Goal: Information Seeking & Learning: Find specific fact

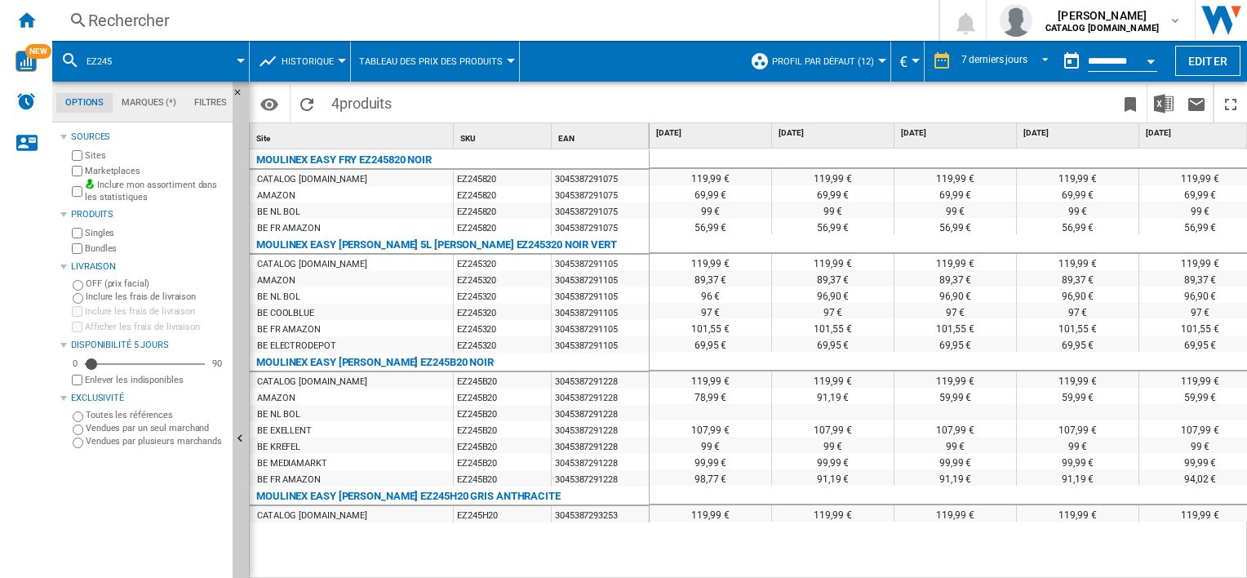
scroll to position [0, 380]
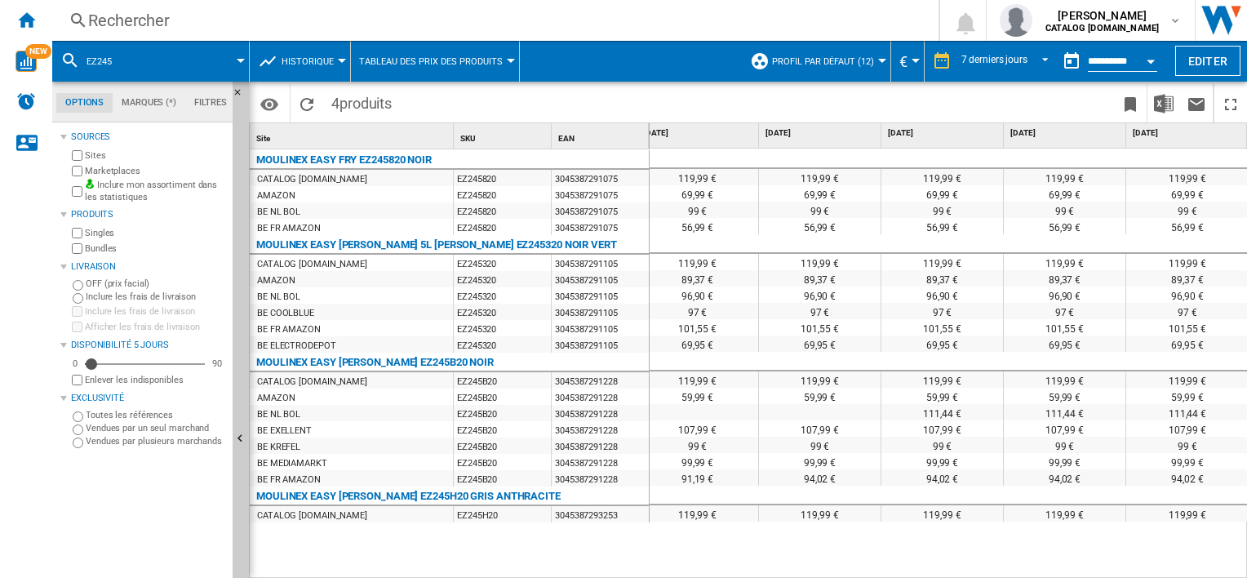
click at [310, 10] on div "Rechercher" at bounding box center [492, 20] width 808 height 23
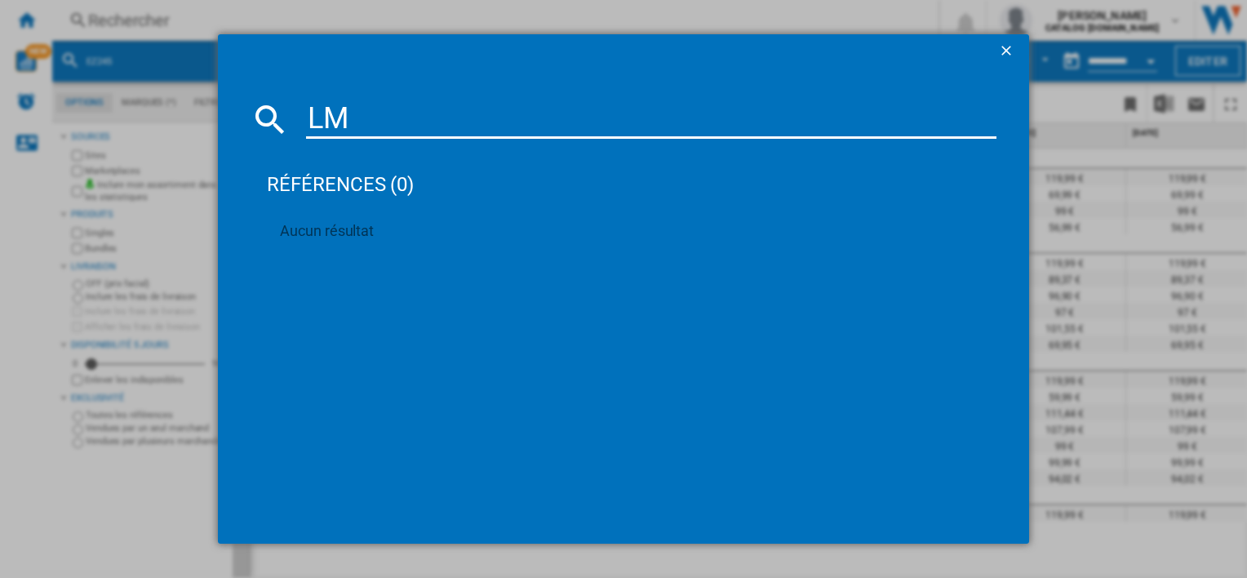
type input "L"
type input "LM"
click at [1010, 42] on ng-md-icon "getI18NText('BUTTONS.CLOSE_DIALOG')" at bounding box center [1008, 52] width 20 height 20
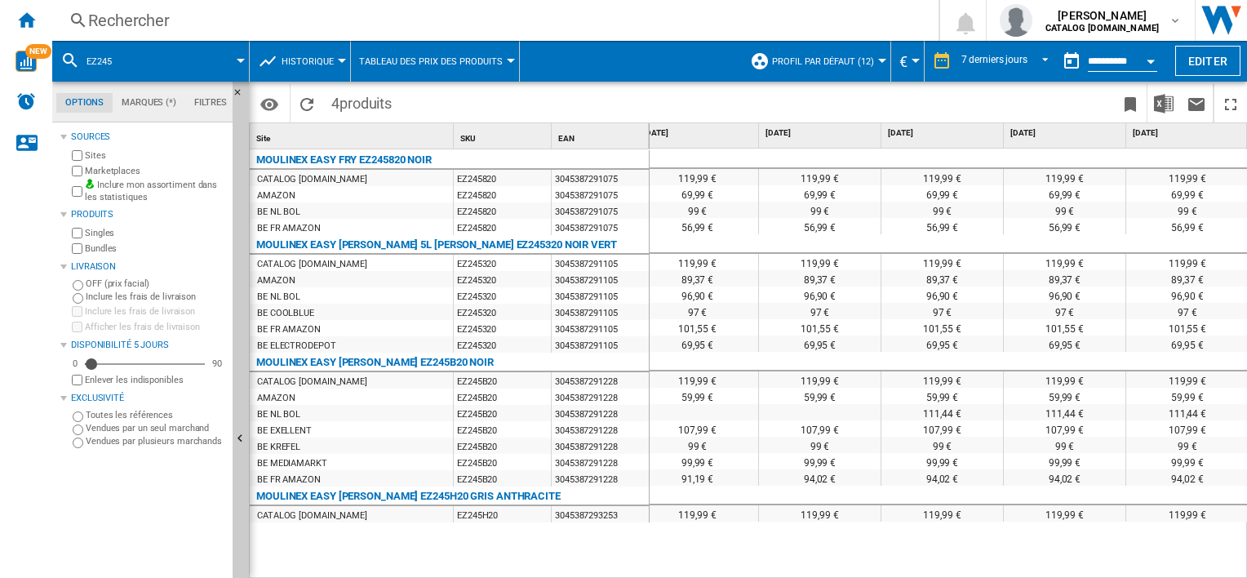
click at [193, 20] on div "Rechercher" at bounding box center [492, 20] width 808 height 23
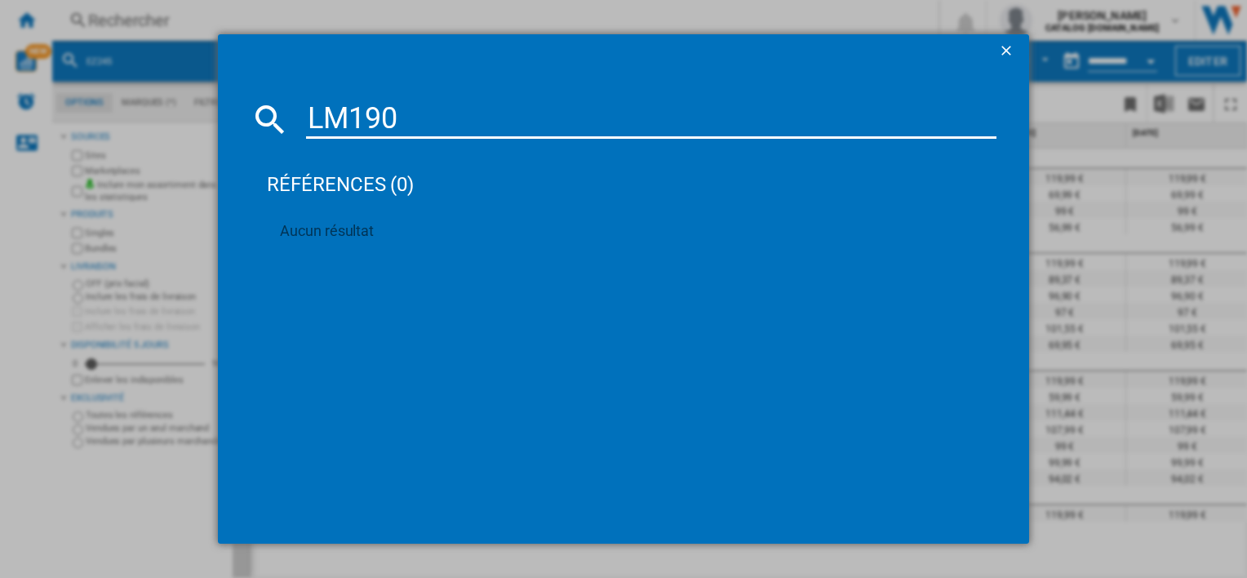
type input "LM190"
drag, startPoint x: 1007, startPoint y: 47, endPoint x: 1023, endPoint y: 18, distance: 33.6
click at [1009, 42] on ng-md-icon "getI18NText('BUTTONS.CLOSE_DIALOG')" at bounding box center [1008, 52] width 20 height 20
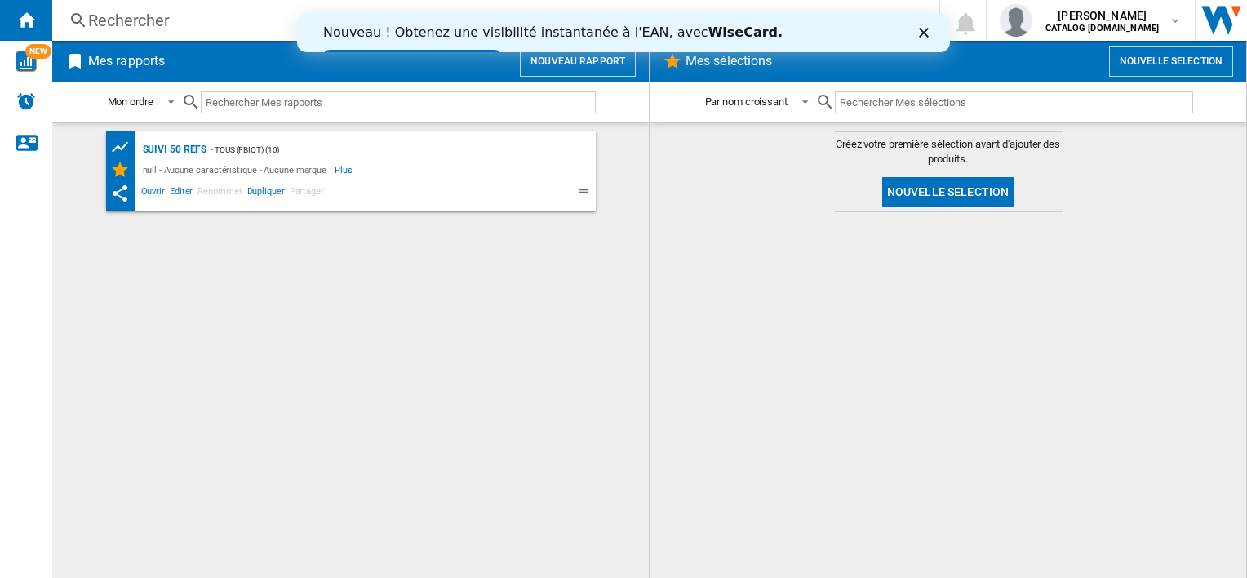
click at [159, 14] on div "Rechercher" at bounding box center [492, 20] width 808 height 23
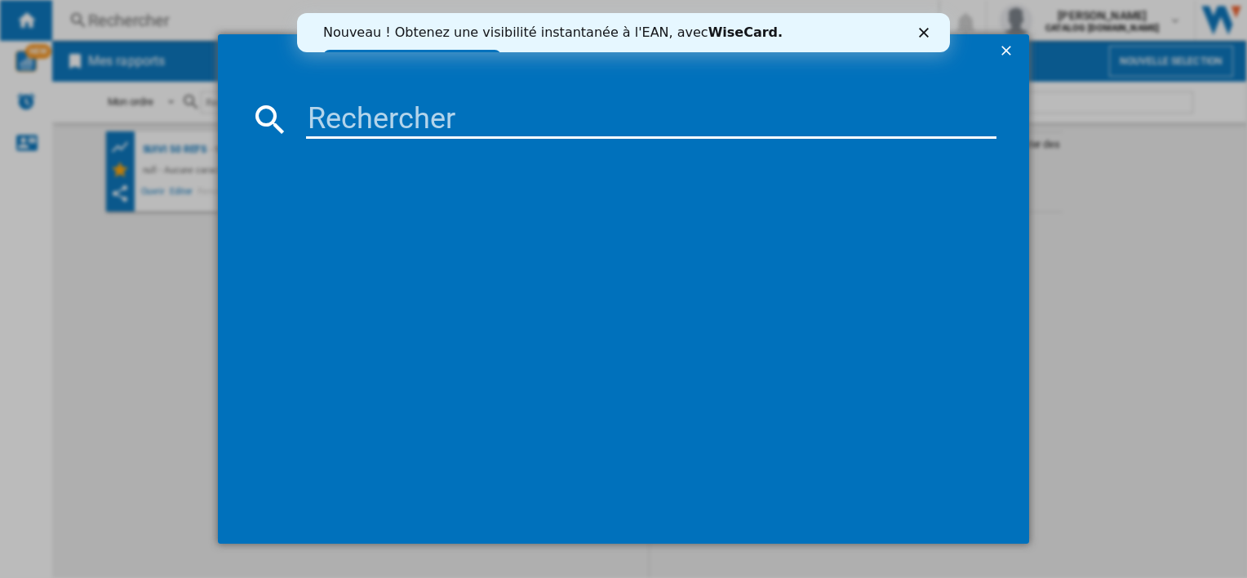
click at [924, 33] on polygon "Fermer" at bounding box center [924, 33] width 10 height 10
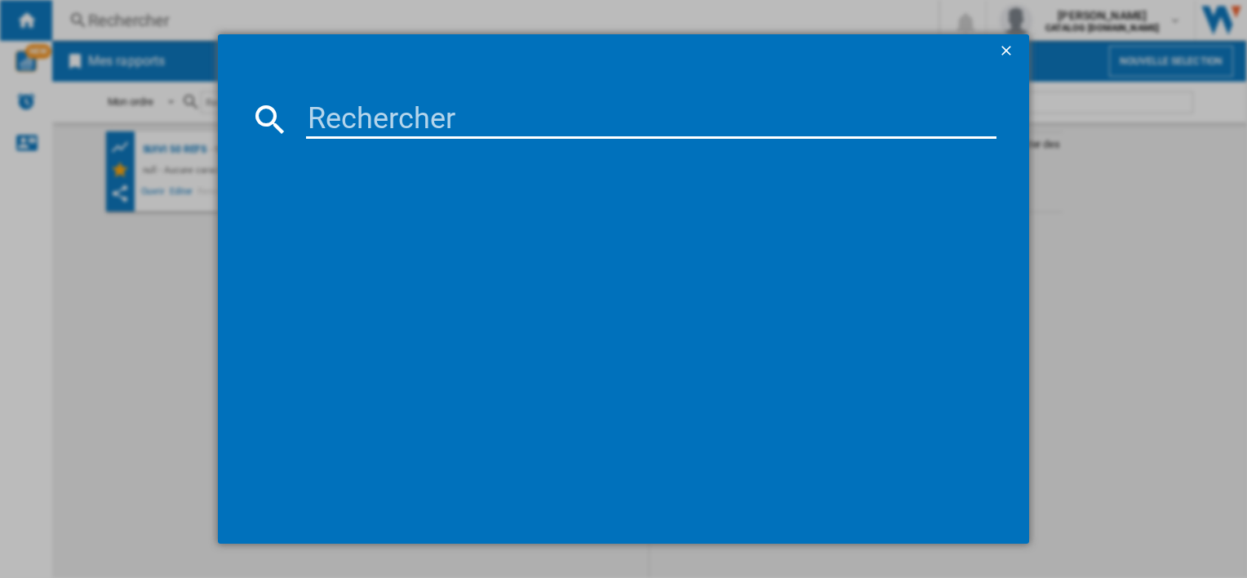
click at [438, 118] on input at bounding box center [651, 119] width 690 height 39
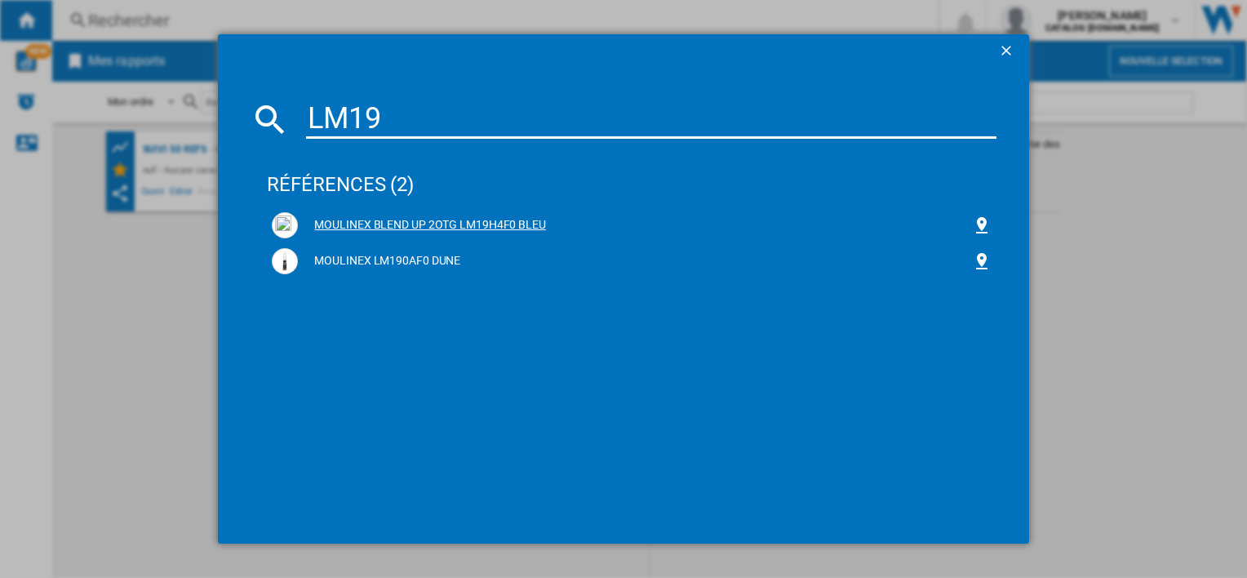
type input "LM19"
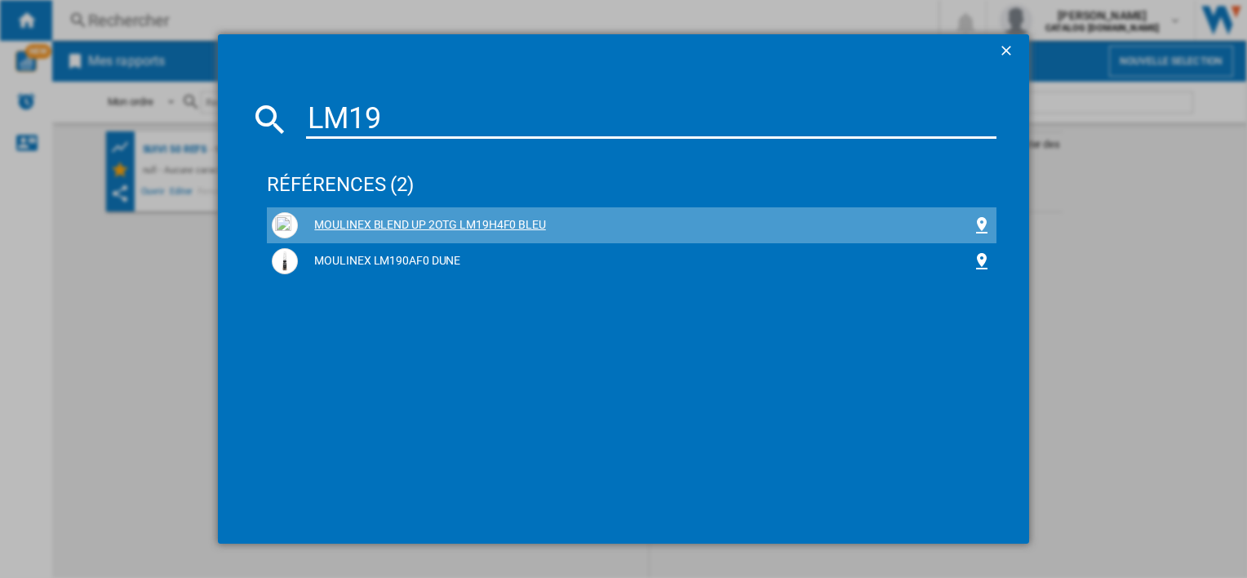
click at [425, 225] on div "MOULINEX BLEND UP 2OTG LM19H4F0 BLEU" at bounding box center [634, 225] width 673 height 16
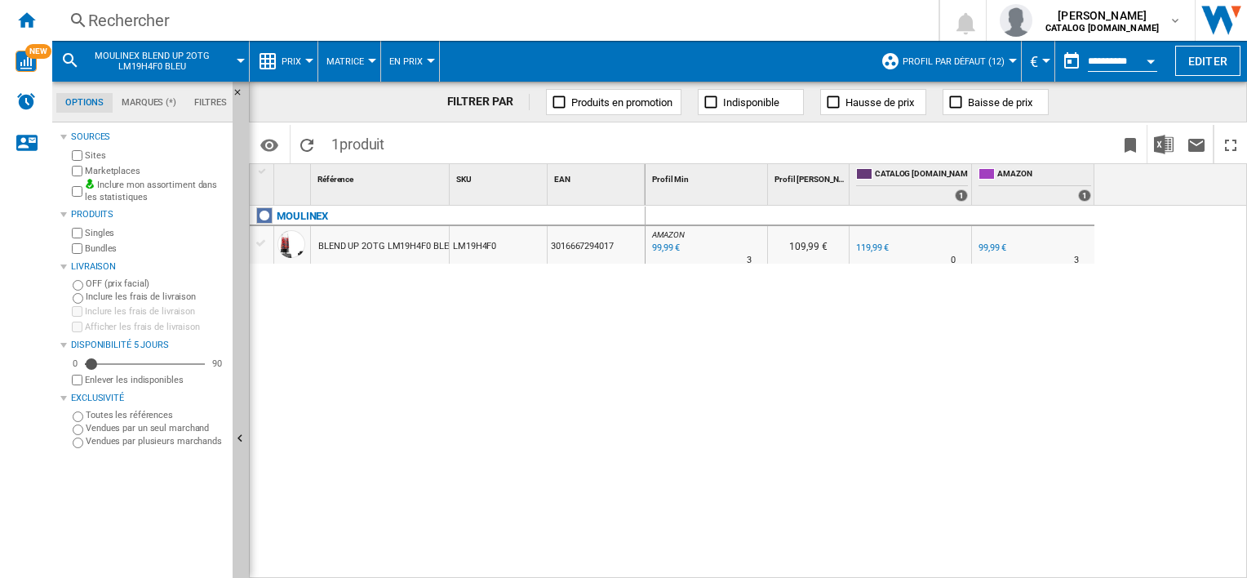
click at [278, 29] on div "Rechercher" at bounding box center [492, 20] width 808 height 23
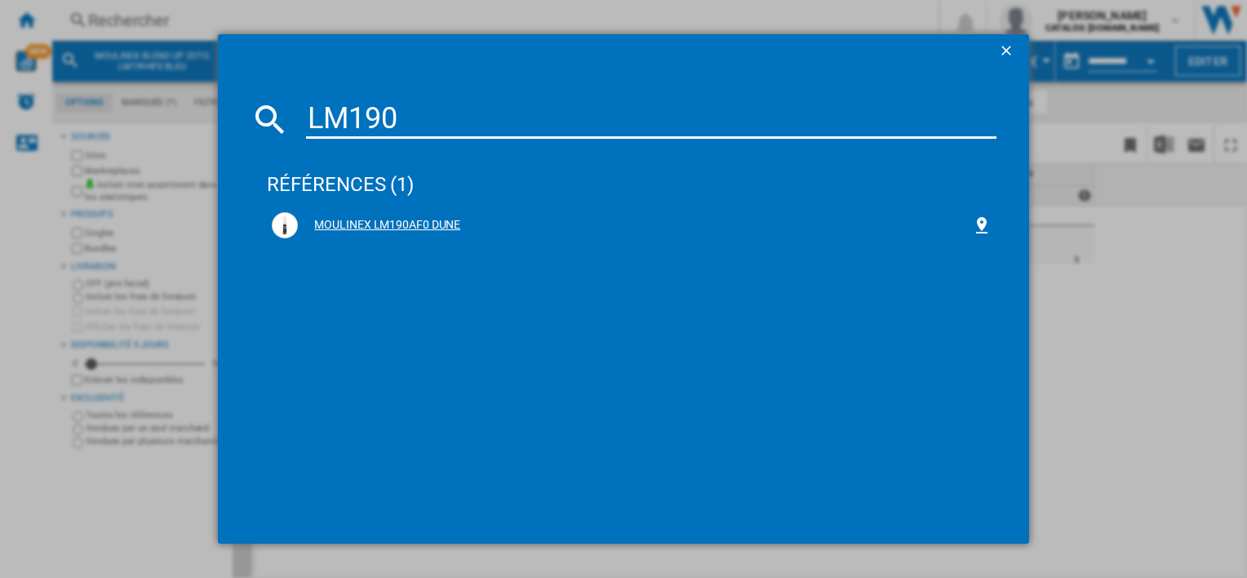
type input "LM190"
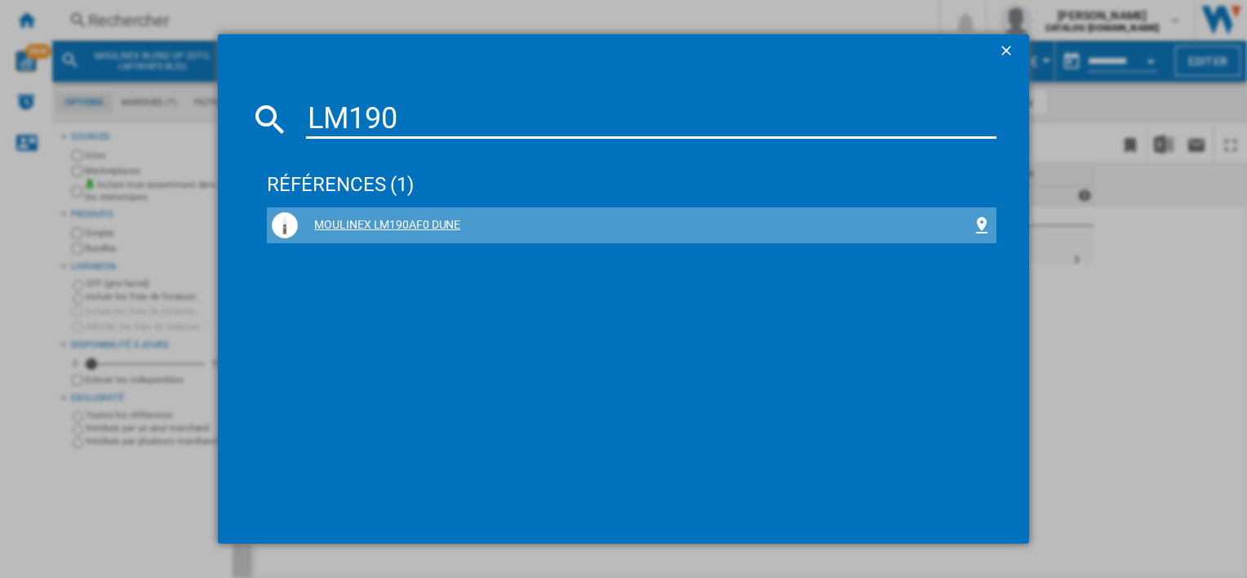
click at [349, 223] on div "MOULINEX LM190AF0 DUNE" at bounding box center [634, 225] width 673 height 16
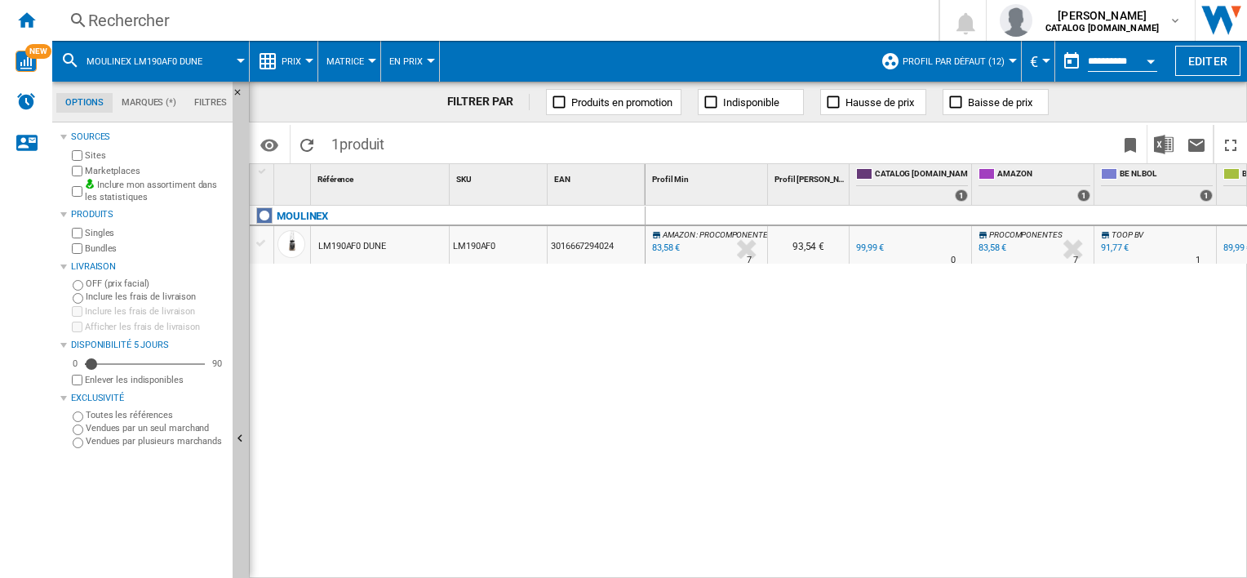
click at [283, 16] on div "Rechercher" at bounding box center [492, 20] width 808 height 23
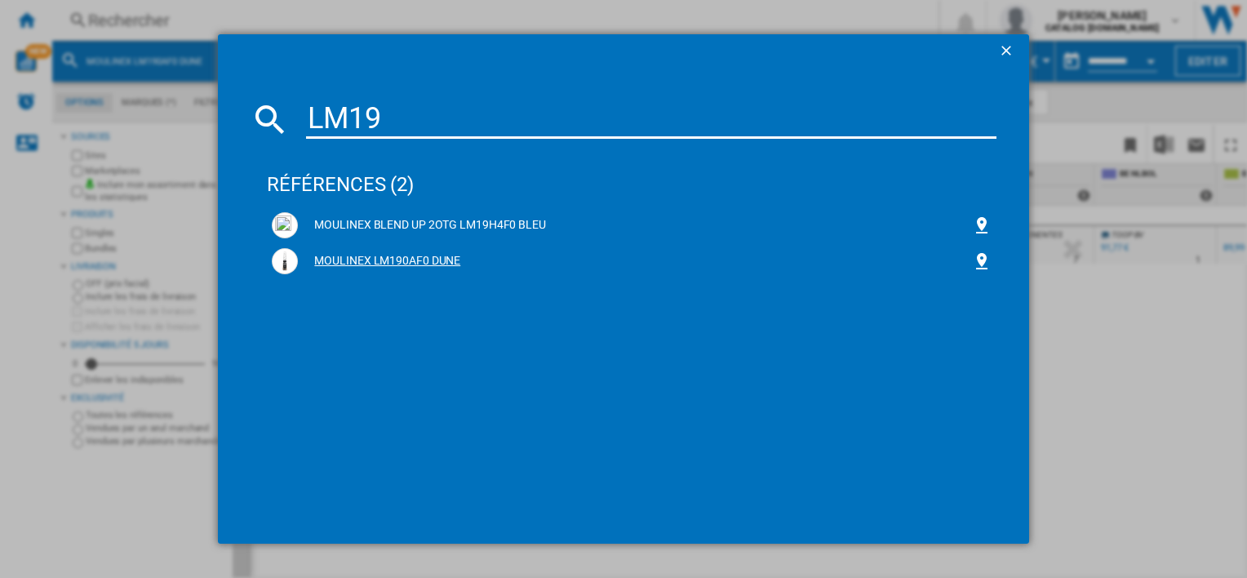
type input "LM19"
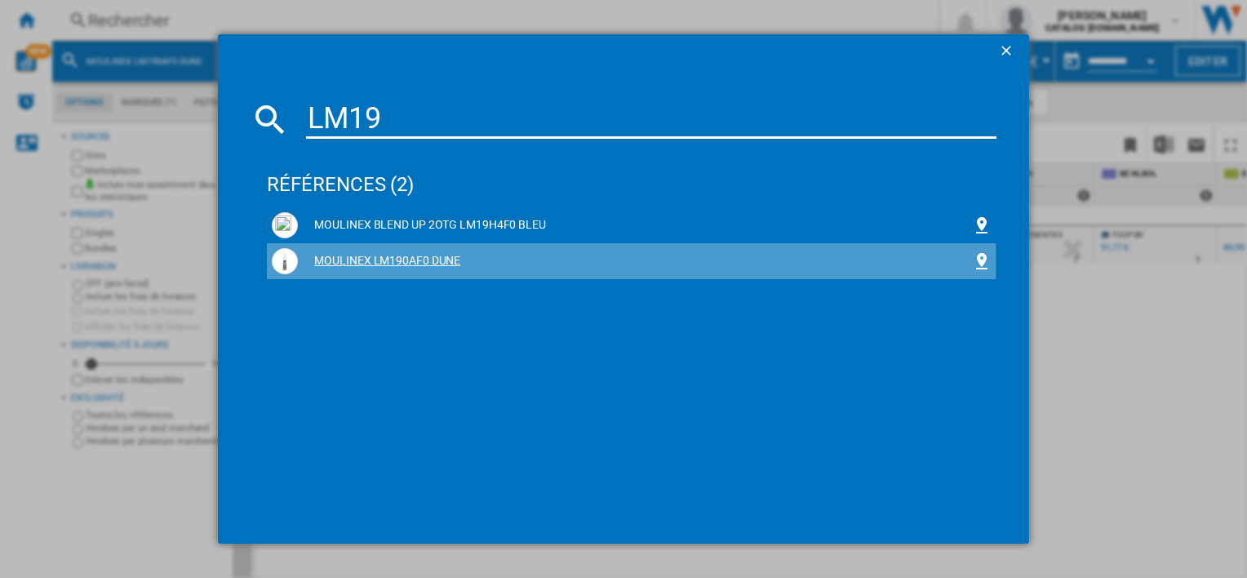
click at [360, 262] on div "MOULINEX LM190AF0 DUNE" at bounding box center [634, 261] width 673 height 16
click at [380, 259] on div "MOULINEX LM190AF0 DUNE" at bounding box center [634, 261] width 673 height 16
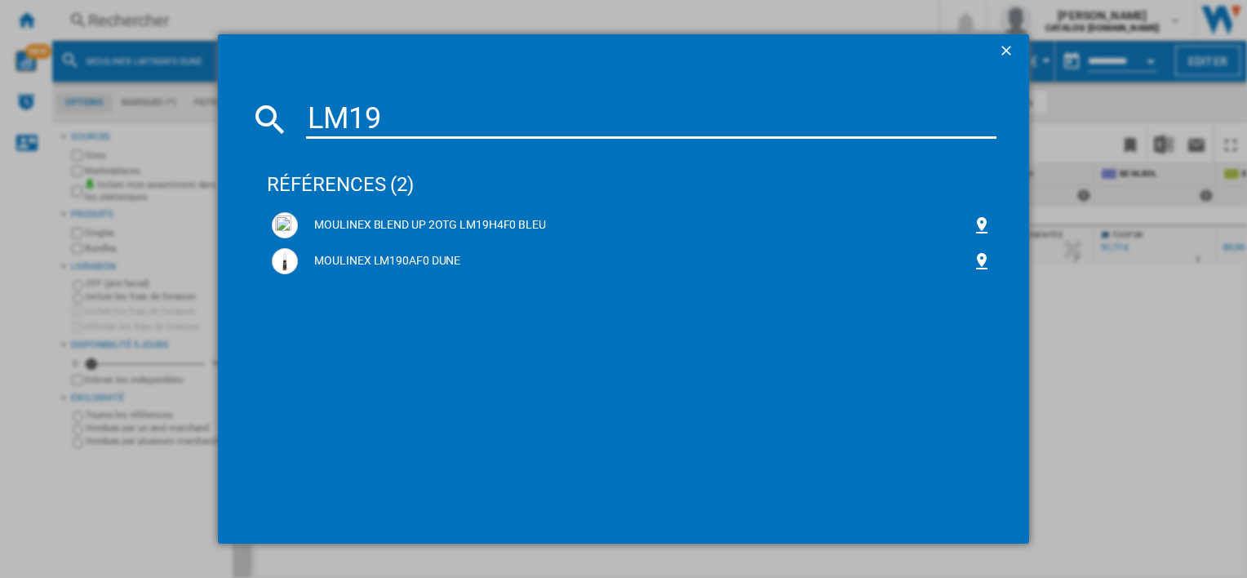
drag, startPoint x: 385, startPoint y: 118, endPoint x: 440, endPoint y: 132, distance: 56.6
click at [393, 118] on input "LM19" at bounding box center [651, 119] width 690 height 39
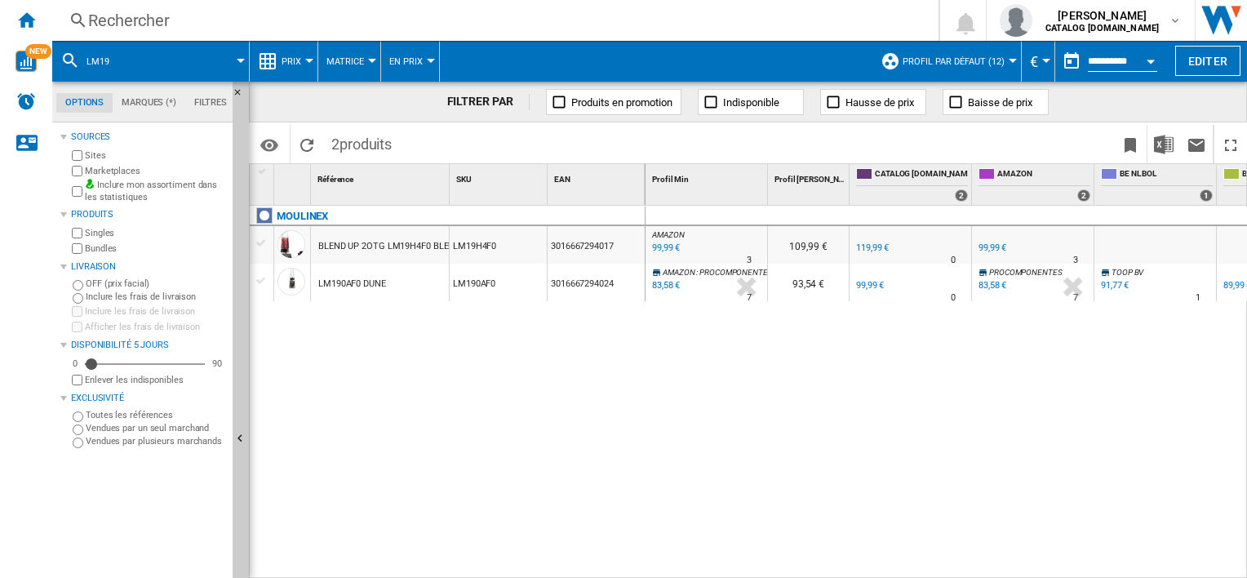
click at [306, 55] on button "Prix" at bounding box center [296, 61] width 28 height 41
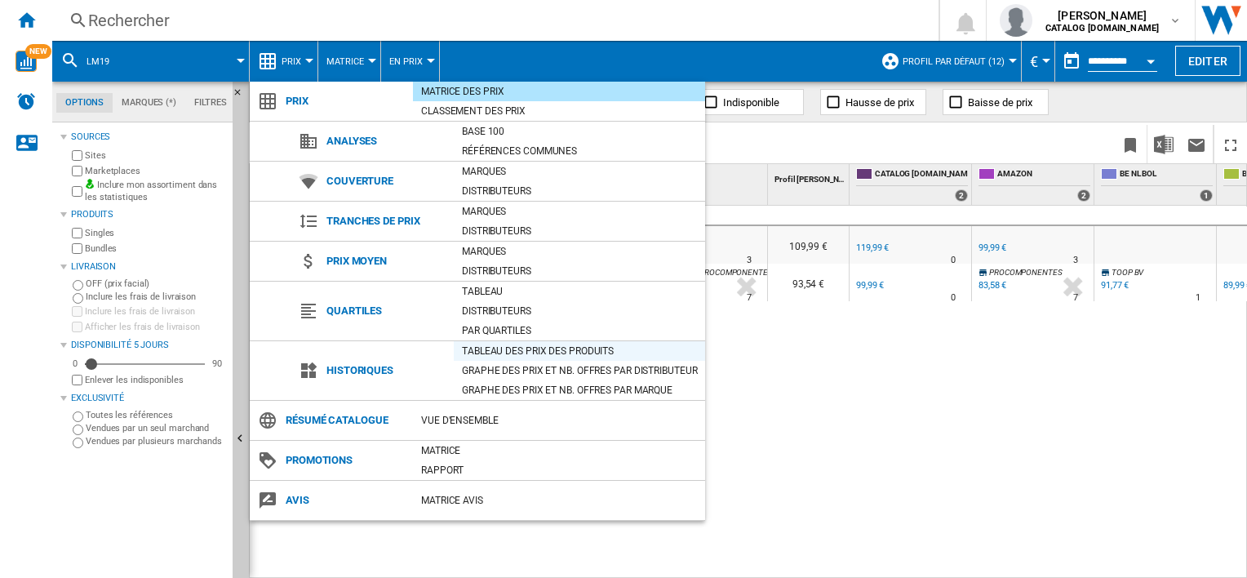
click at [497, 349] on div "Tableau des prix des produits" at bounding box center [579, 351] width 251 height 16
